Goal: Use online tool/utility: Utilize a website feature to perform a specific function

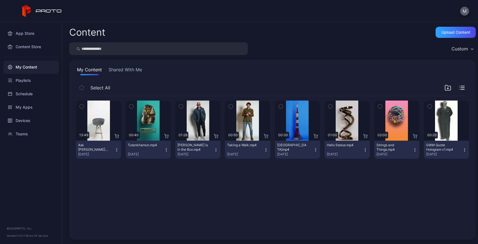
click at [464, 14] on button "M" at bounding box center [464, 11] width 9 height 9
click at [360, 32] on div "Content Upload Content" at bounding box center [272, 32] width 406 height 11
click at [18, 118] on div "Devices" at bounding box center [30, 120] width 55 height 13
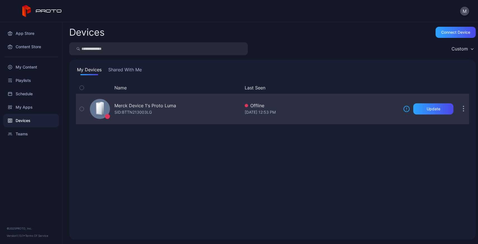
click at [190, 110] on div "Merck Device 1's Proto Luma SID: BTTN213003LG" at bounding box center [164, 109] width 153 height 28
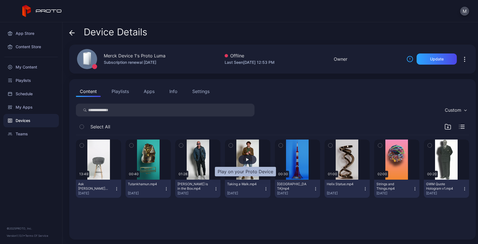
click at [246, 158] on div "button" at bounding box center [247, 159] width 3 height 3
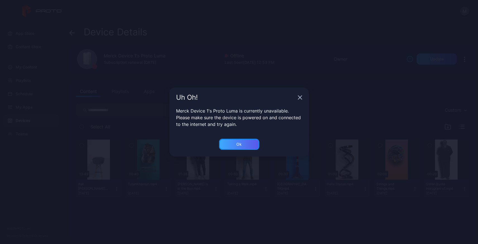
click at [242, 145] on div "Ok" at bounding box center [239, 144] width 40 height 11
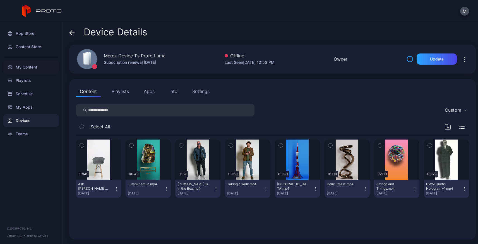
click at [25, 67] on div "My Content" at bounding box center [30, 66] width 55 height 13
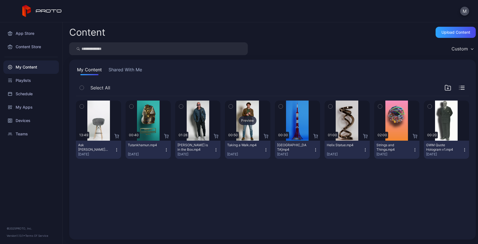
click at [246, 121] on div "Preview" at bounding box center [247, 120] width 18 height 9
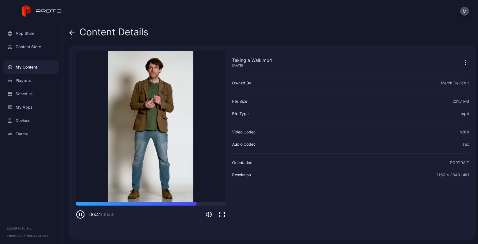
click at [71, 34] on icon at bounding box center [71, 32] width 2 height 5
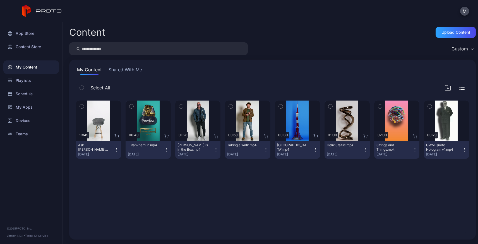
click at [146, 120] on div "Preview" at bounding box center [148, 120] width 18 height 9
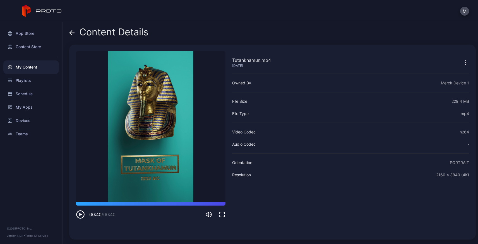
click at [346, 34] on div "Content Details" at bounding box center [272, 33] width 406 height 13
click at [126, 55] on video "Sorry, your browser doesn‘t support embedded videos" at bounding box center [150, 126] width 149 height 151
click at [72, 34] on icon at bounding box center [72, 33] width 6 height 6
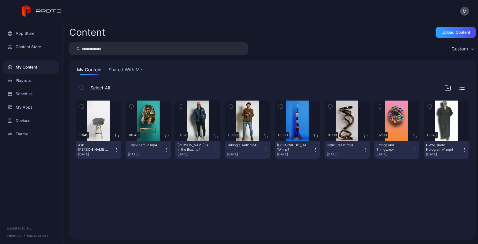
click at [470, 124] on div "Content Upload Content Custom My Content Shared With Me Select All Preview 13:4…" at bounding box center [269, 133] width 415 height 222
click at [438, 122] on div "Preview" at bounding box center [446, 120] width 18 height 9
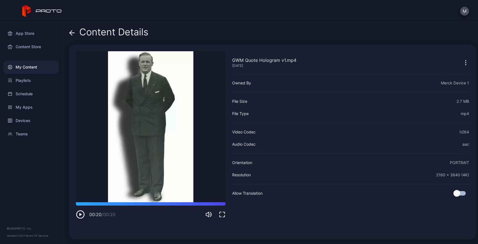
click at [233, 234] on div "GWM Quote Hologram v1.mp4 Sep 15, 2025 Sorry, your browser doesn‘t support embe…" at bounding box center [272, 142] width 406 height 195
click at [72, 32] on icon at bounding box center [72, 33] width 6 height 6
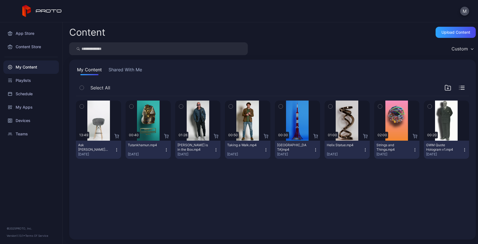
click at [377, 34] on div "Content Upload Content" at bounding box center [272, 32] width 406 height 11
click at [93, 119] on div "Preview" at bounding box center [98, 120] width 18 height 9
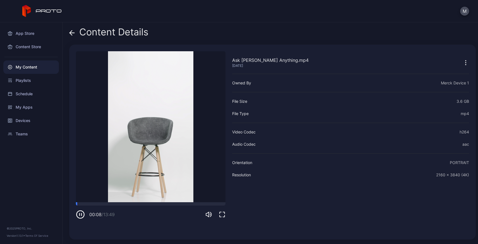
click at [79, 214] on icon "button" at bounding box center [79, 215] width 0 height 2
click at [72, 35] on icon at bounding box center [72, 33] width 6 height 6
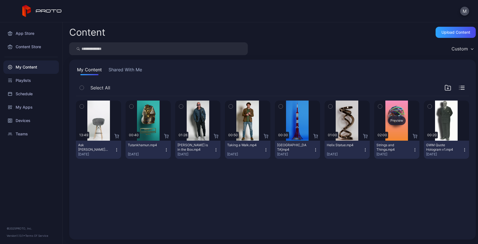
click at [392, 121] on div "Preview" at bounding box center [397, 120] width 18 height 9
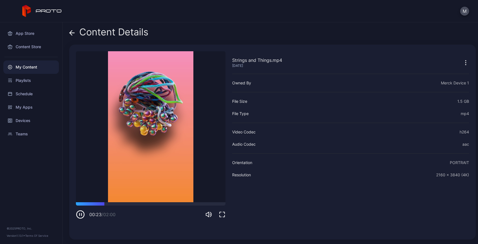
click at [79, 216] on icon "button" at bounding box center [80, 214] width 9 height 9
click at [81, 216] on icon "button" at bounding box center [80, 214] width 9 height 9
click at [72, 33] on icon at bounding box center [72, 33] width 5 height 0
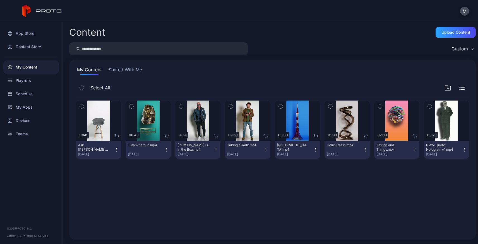
click at [342, 30] on div "Content Upload Content" at bounding box center [272, 32] width 406 height 11
click at [339, 31] on div "Content Upload Content" at bounding box center [272, 32] width 406 height 11
click at [462, 149] on icon "button" at bounding box center [464, 150] width 4 height 4
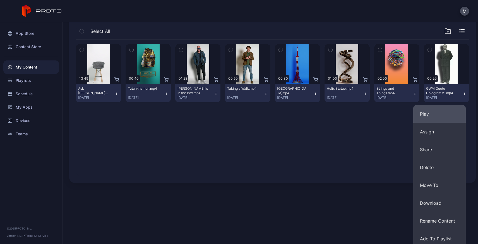
scroll to position [78, 0]
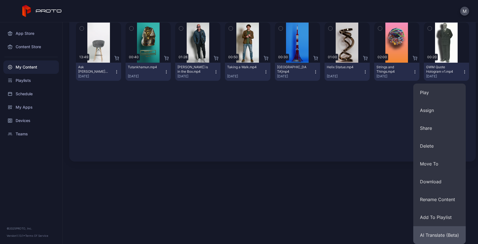
click at [439, 233] on button "AI Translate (Beta)" at bounding box center [439, 235] width 52 height 18
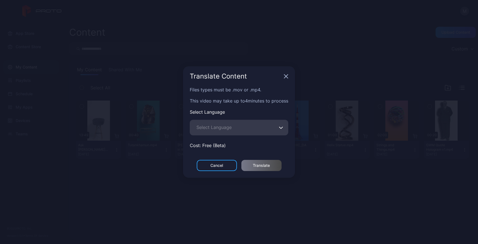
click at [279, 130] on button "Select Language" at bounding box center [281, 128] width 4 height 16
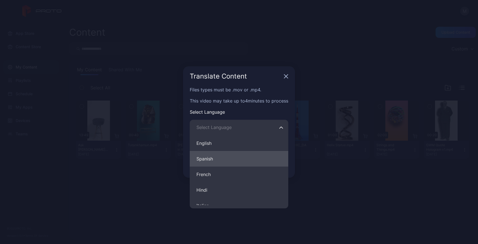
click at [213, 158] on button "Spanish" at bounding box center [239, 159] width 98 height 16
type input "*******"
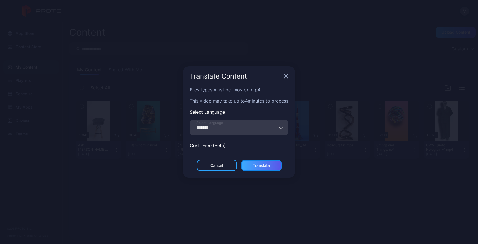
click at [265, 167] on div "Translate" at bounding box center [261, 165] width 17 height 4
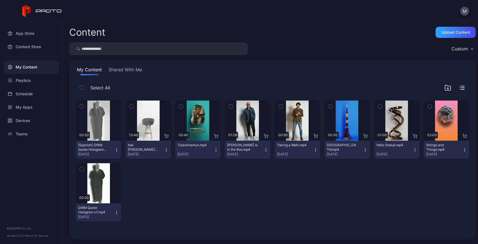
click at [317, 54] on div "Custom" at bounding box center [272, 48] width 406 height 13
click at [98, 122] on div "Preview" at bounding box center [98, 120] width 18 height 9
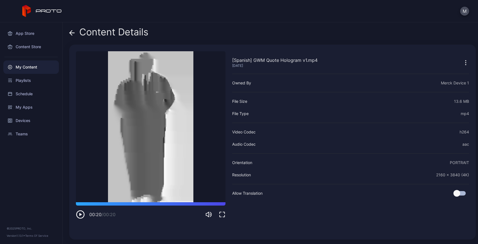
click at [79, 215] on icon "button" at bounding box center [80, 214] width 3 height 3
click at [78, 215] on icon "button" at bounding box center [80, 214] width 9 height 9
click at [73, 36] on span at bounding box center [72, 32] width 6 height 11
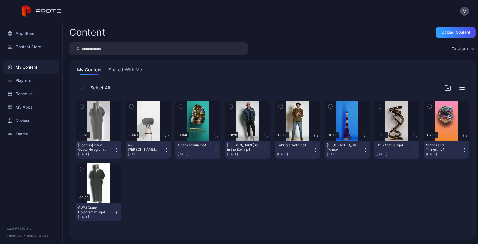
click at [114, 214] on icon "button" at bounding box center [116, 212] width 4 height 4
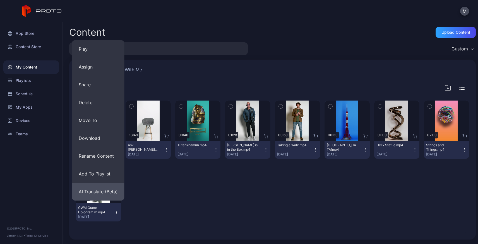
click at [106, 194] on button "AI Translate (Beta)" at bounding box center [98, 192] width 52 height 18
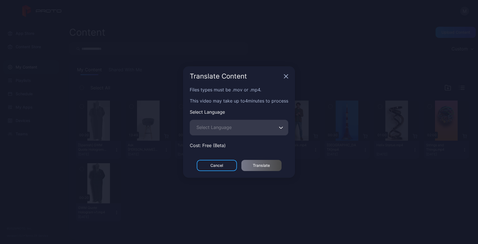
click at [281, 127] on icon "button" at bounding box center [281, 128] width 4 height 2
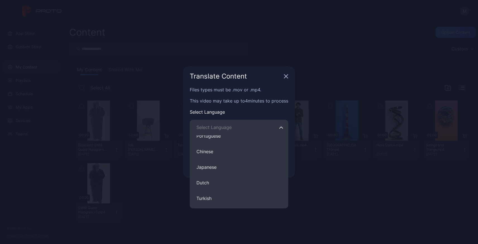
scroll to position [114, 0]
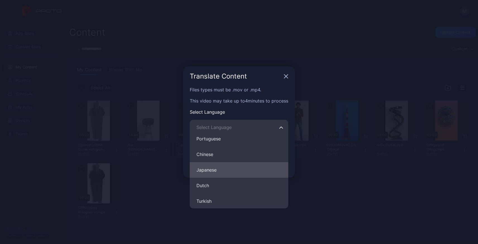
click at [239, 171] on button "Japanese" at bounding box center [239, 170] width 98 height 16
type input "********"
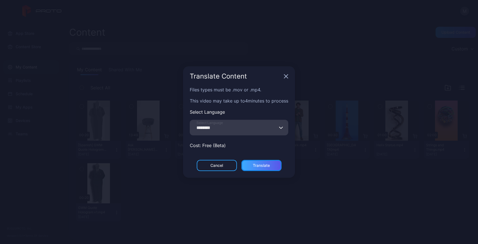
click at [262, 163] on div "Translate" at bounding box center [261, 165] width 17 height 4
